Goal: Navigation & Orientation: Understand site structure

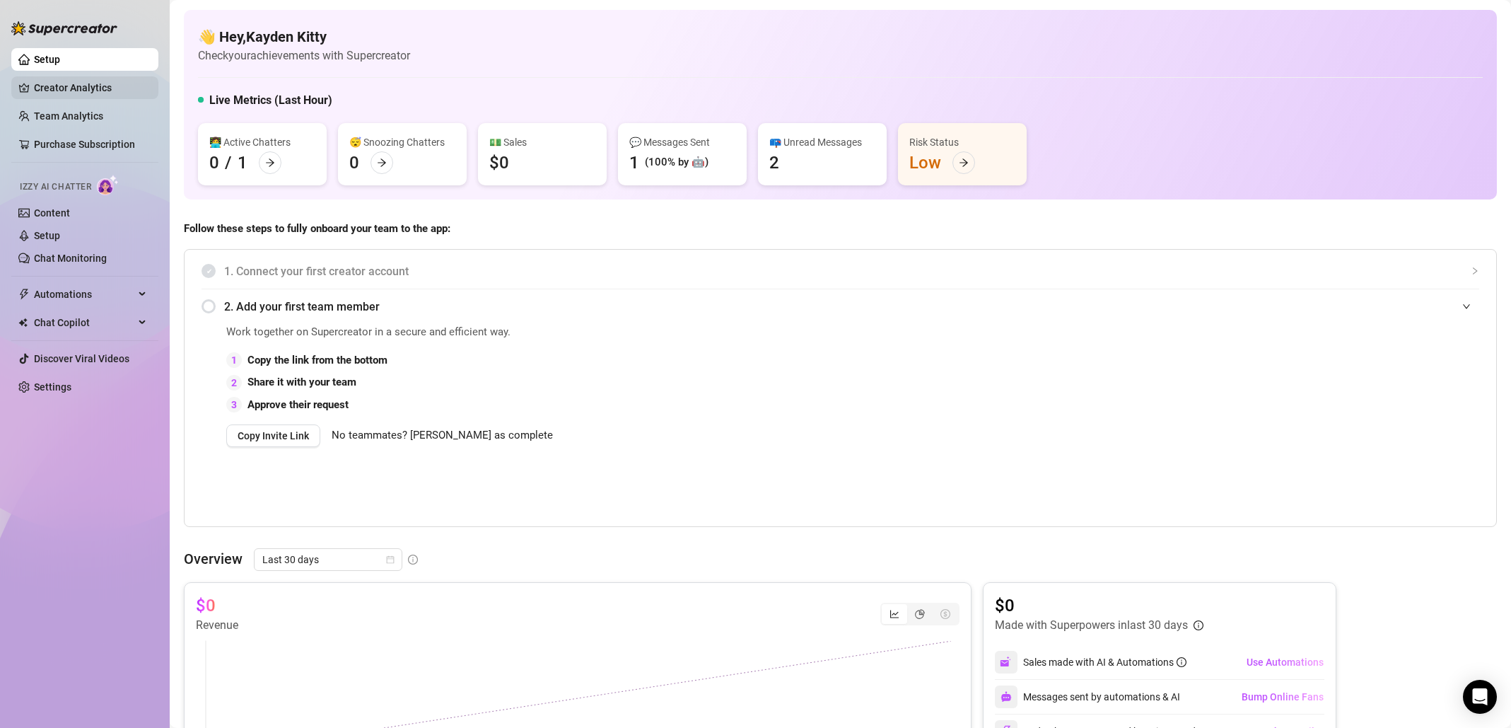
click at [65, 97] on link "Creator Analytics" at bounding box center [90, 87] width 113 height 23
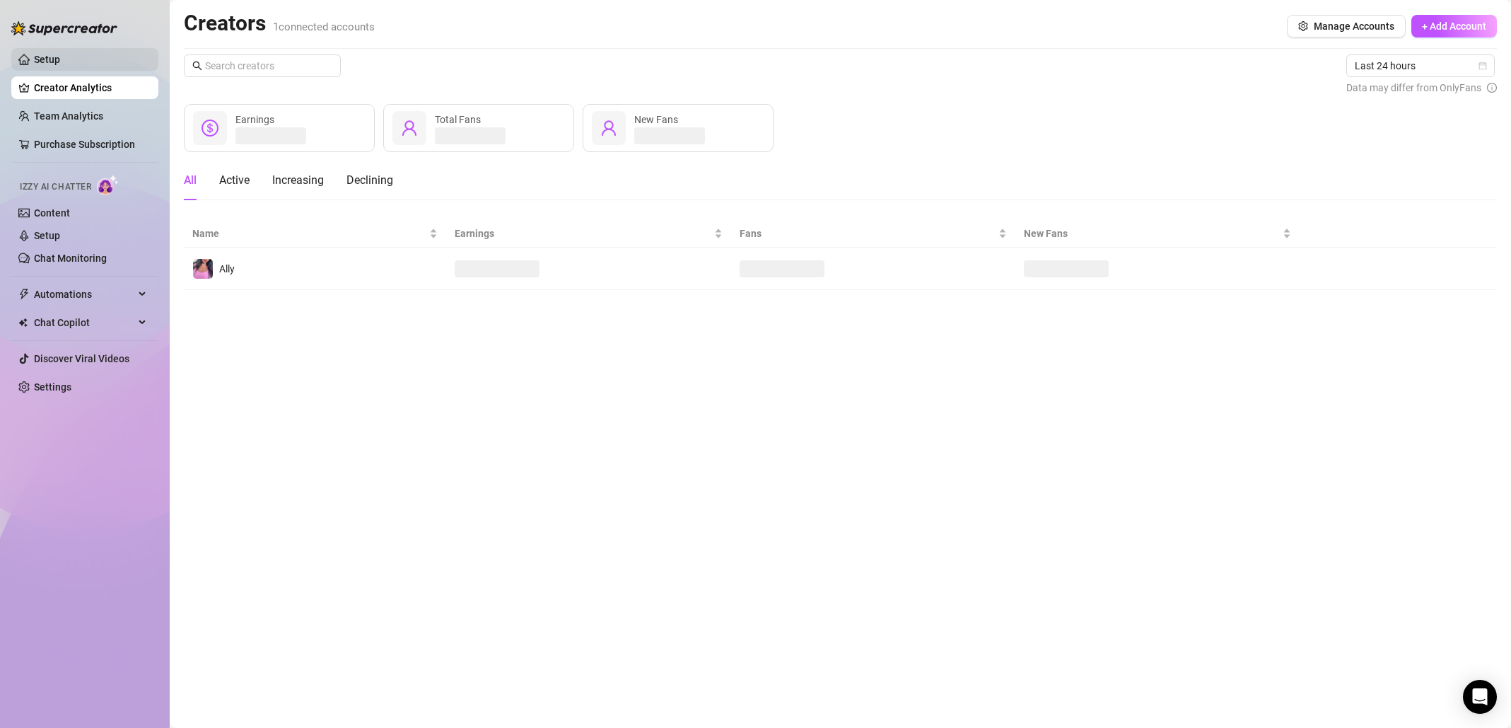
click at [60, 59] on link "Setup" at bounding box center [47, 59] width 26 height 11
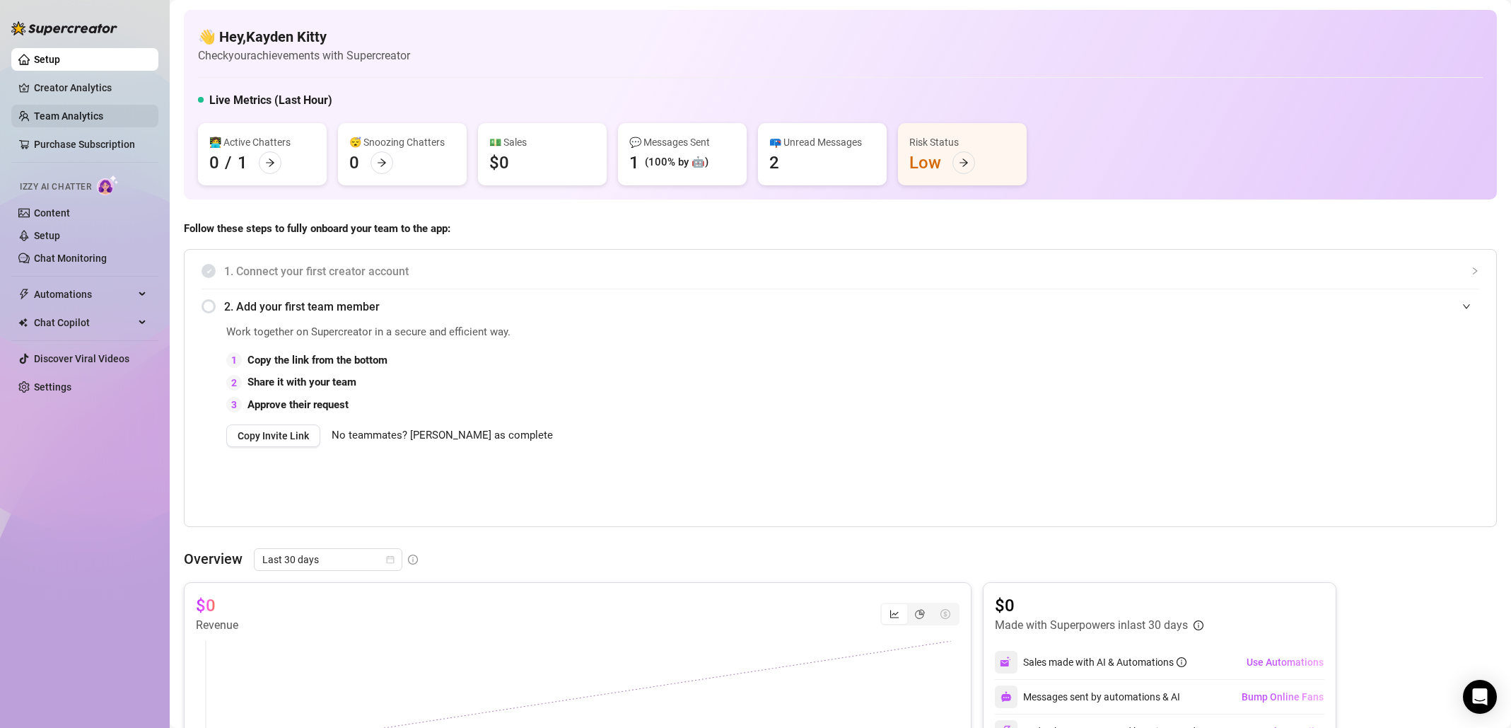
click at [92, 122] on link "Team Analytics" at bounding box center [68, 115] width 69 height 11
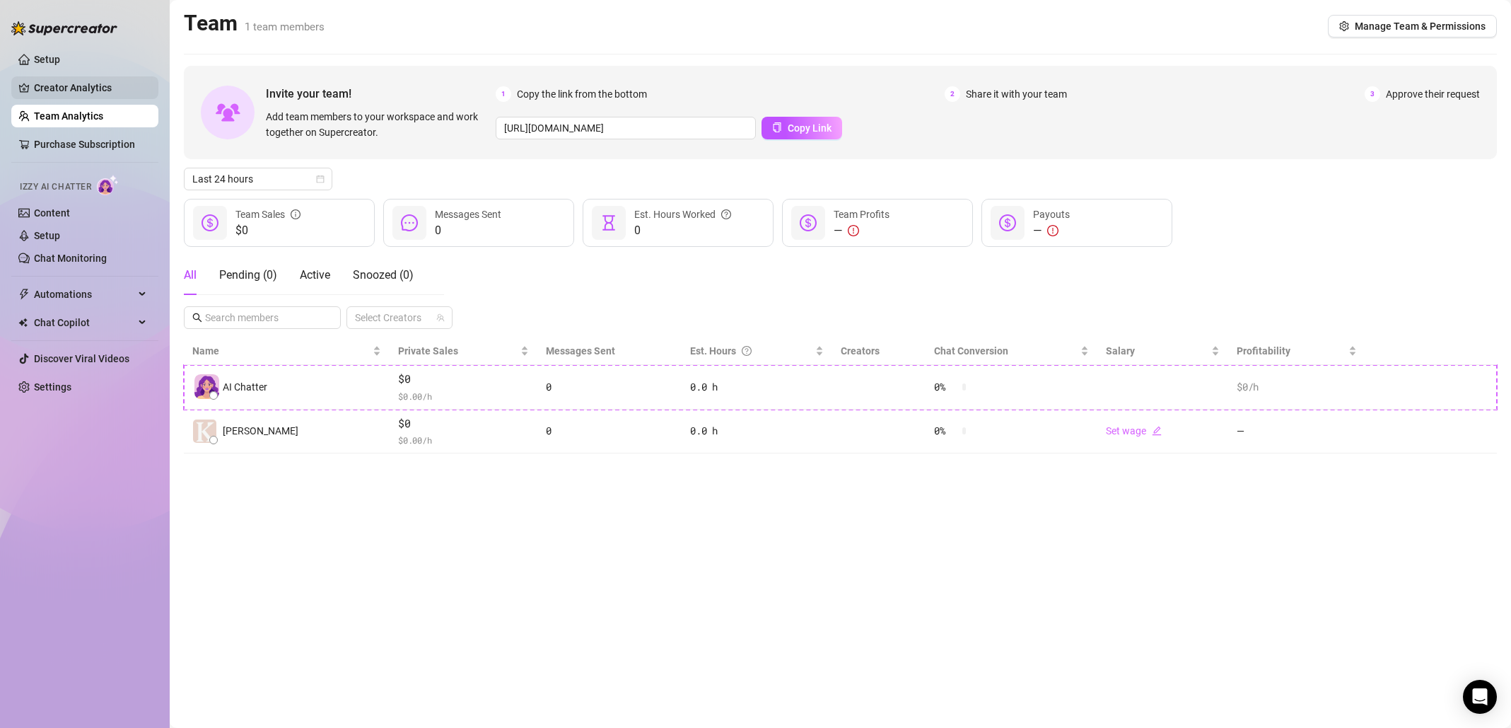
click at [95, 88] on link "Creator Analytics" at bounding box center [90, 87] width 113 height 23
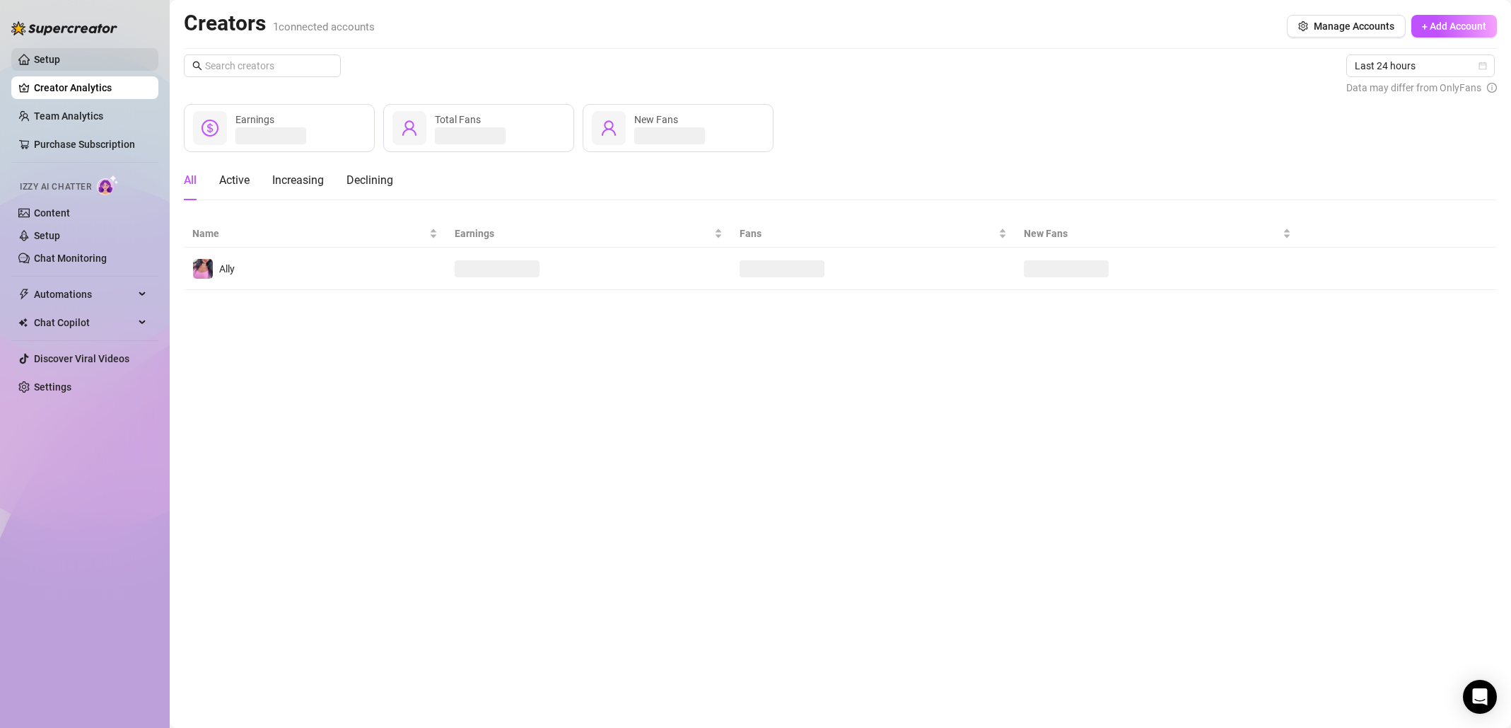
click at [60, 63] on link "Setup" at bounding box center [47, 59] width 26 height 11
